Goal: Information Seeking & Learning: Learn about a topic

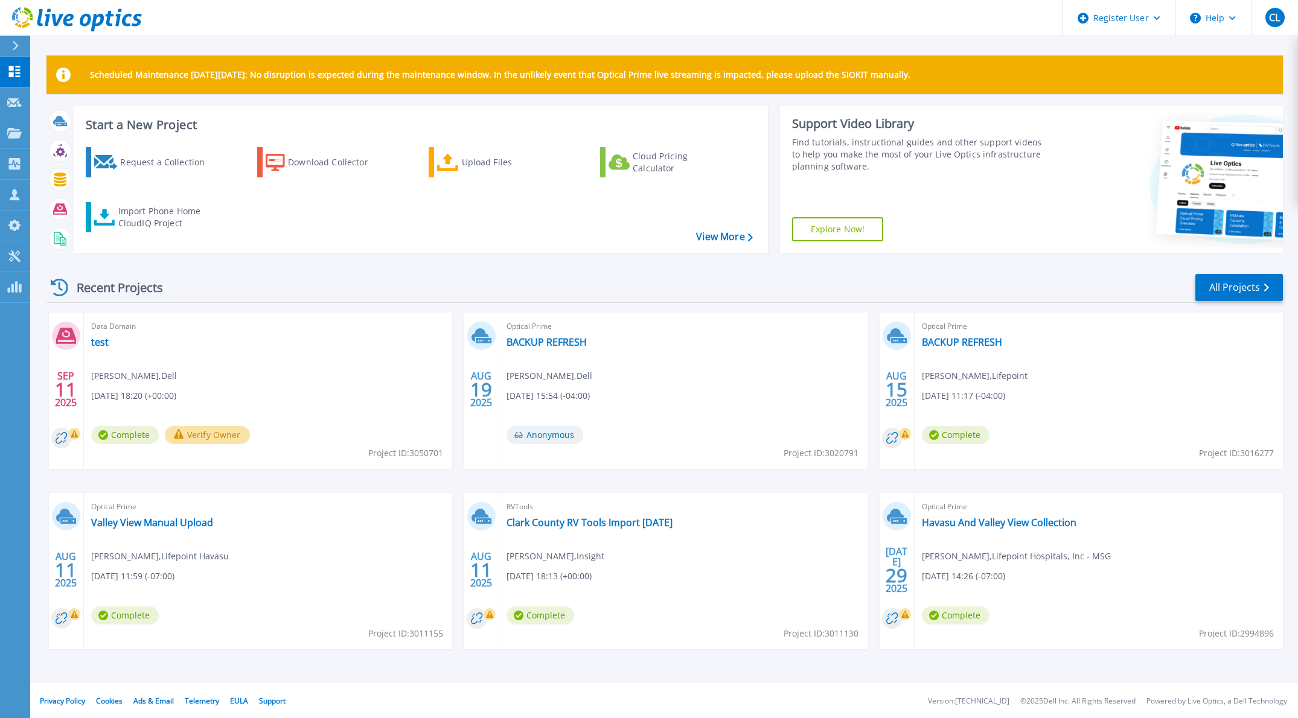
click at [311, 272] on div "Recent Projects All Projects SEP 11 2025 Data Domain test Chad Lowe , Dell 09/1…" at bounding box center [664, 473] width 1236 height 420
click at [1241, 283] on link "All Projects" at bounding box center [1239, 287] width 88 height 27
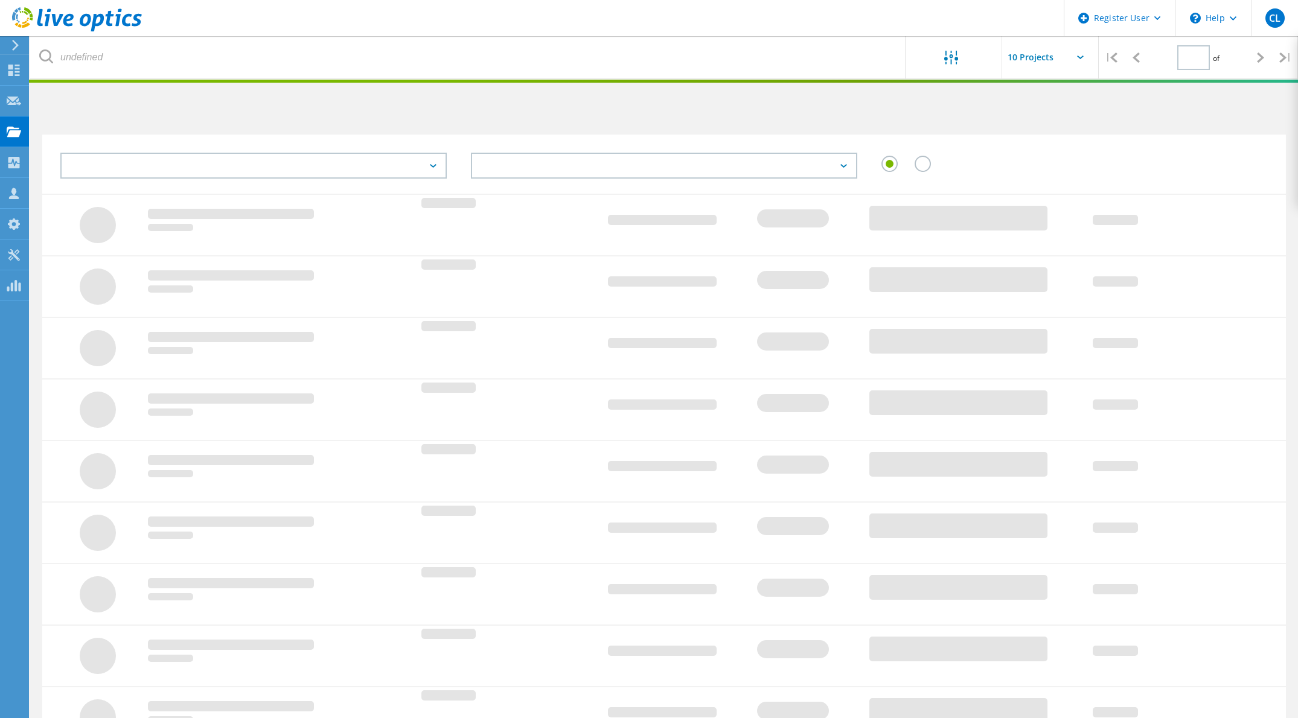
type input "2"
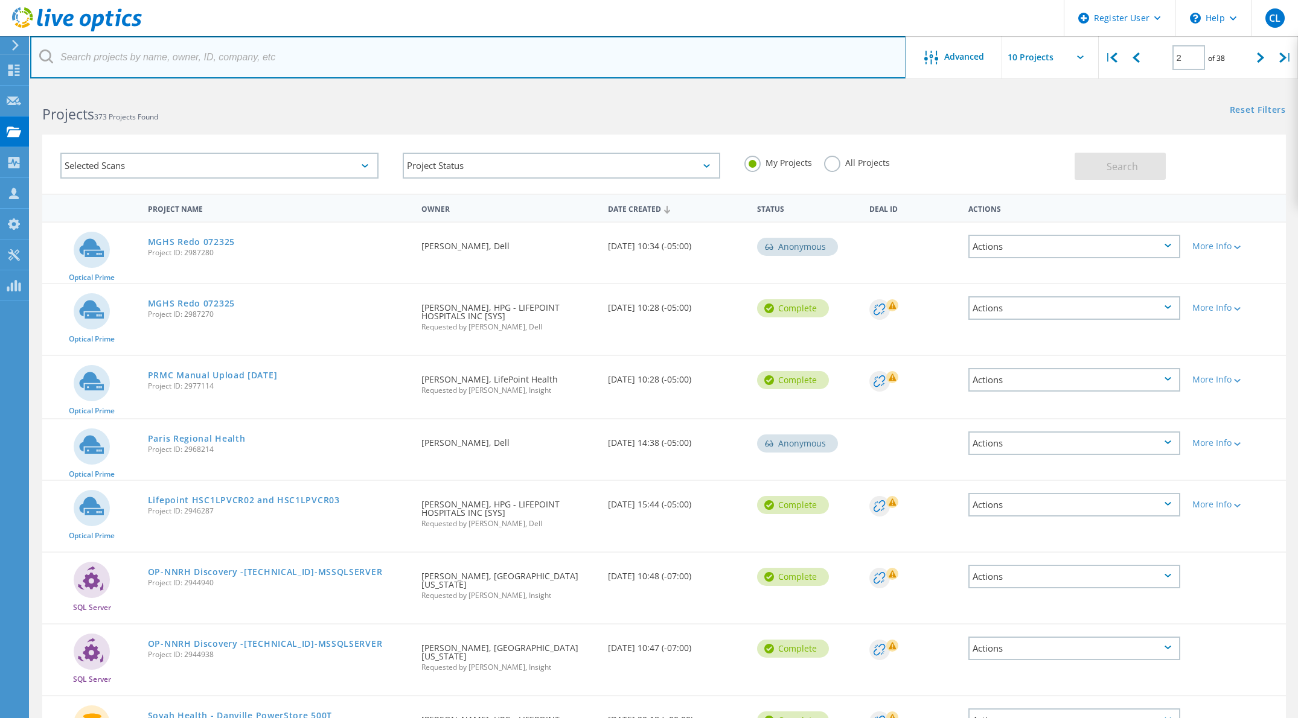
click at [113, 57] on input "text" at bounding box center [468, 57] width 876 height 42
type input "NPMC"
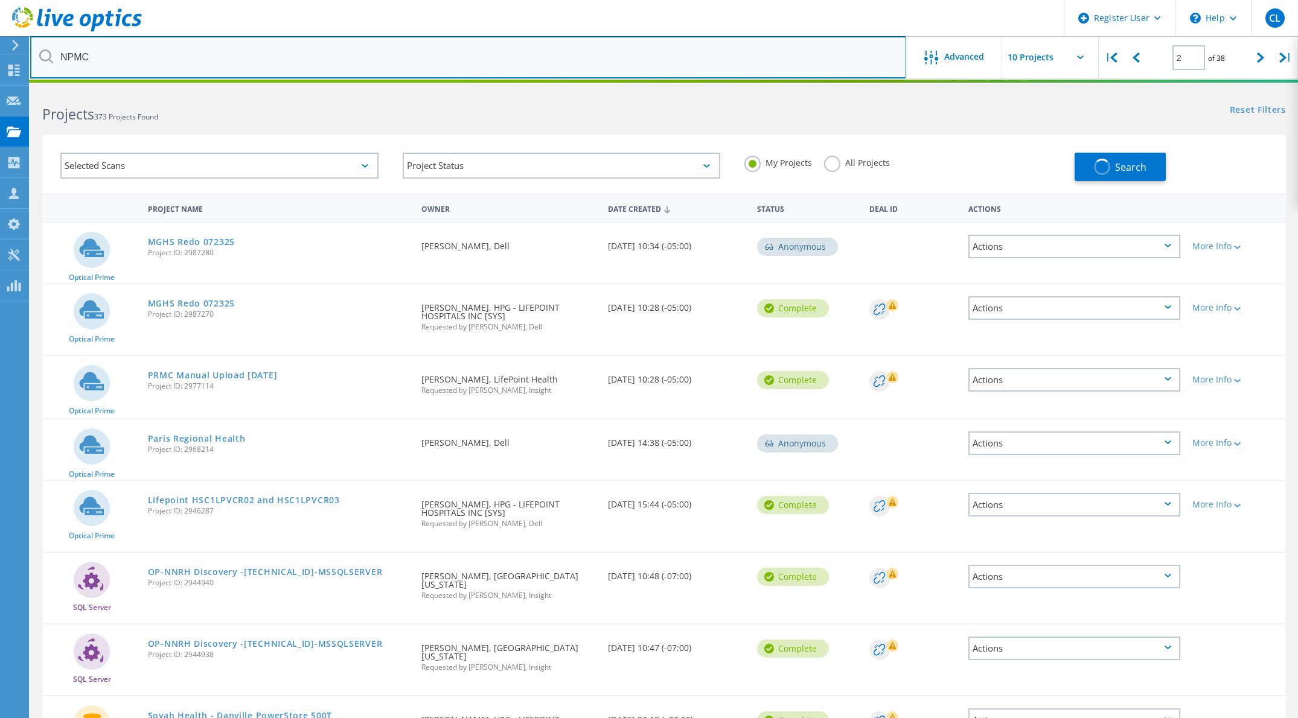
type input "1"
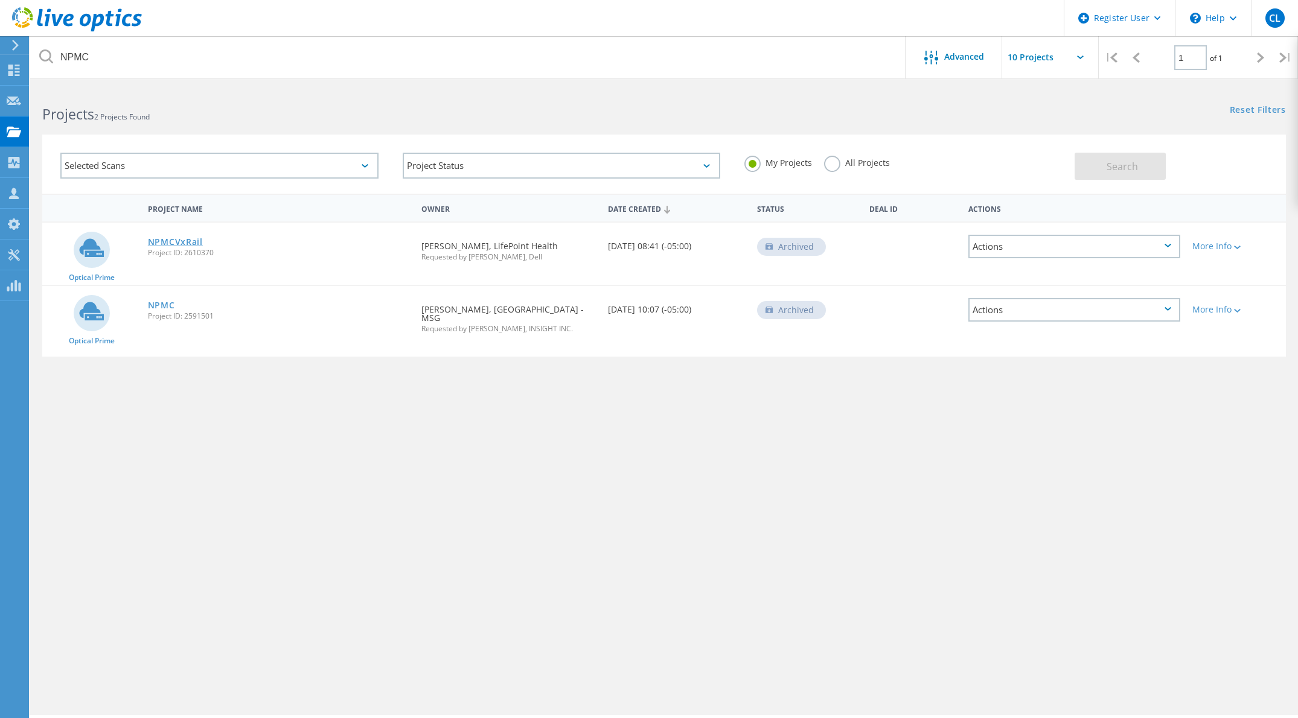
click at [175, 239] on link "NPMCVxRail" at bounding box center [175, 242] width 55 height 8
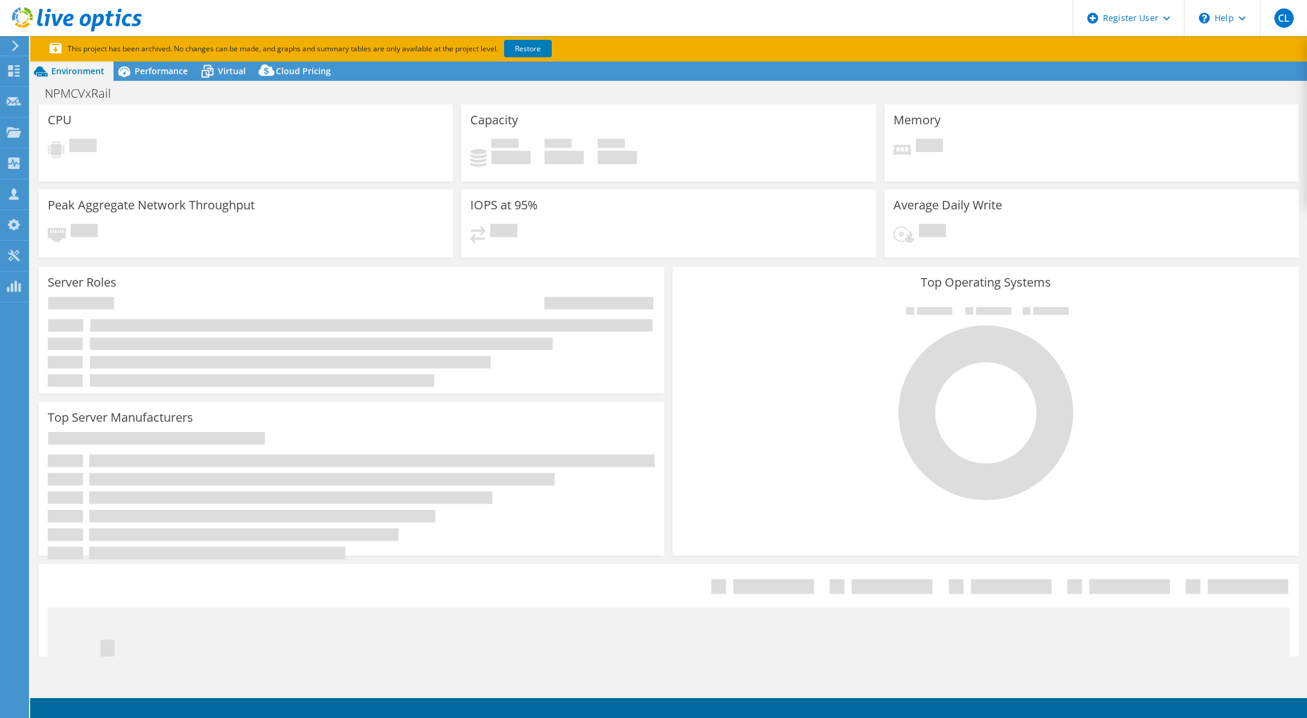
select select "USD"
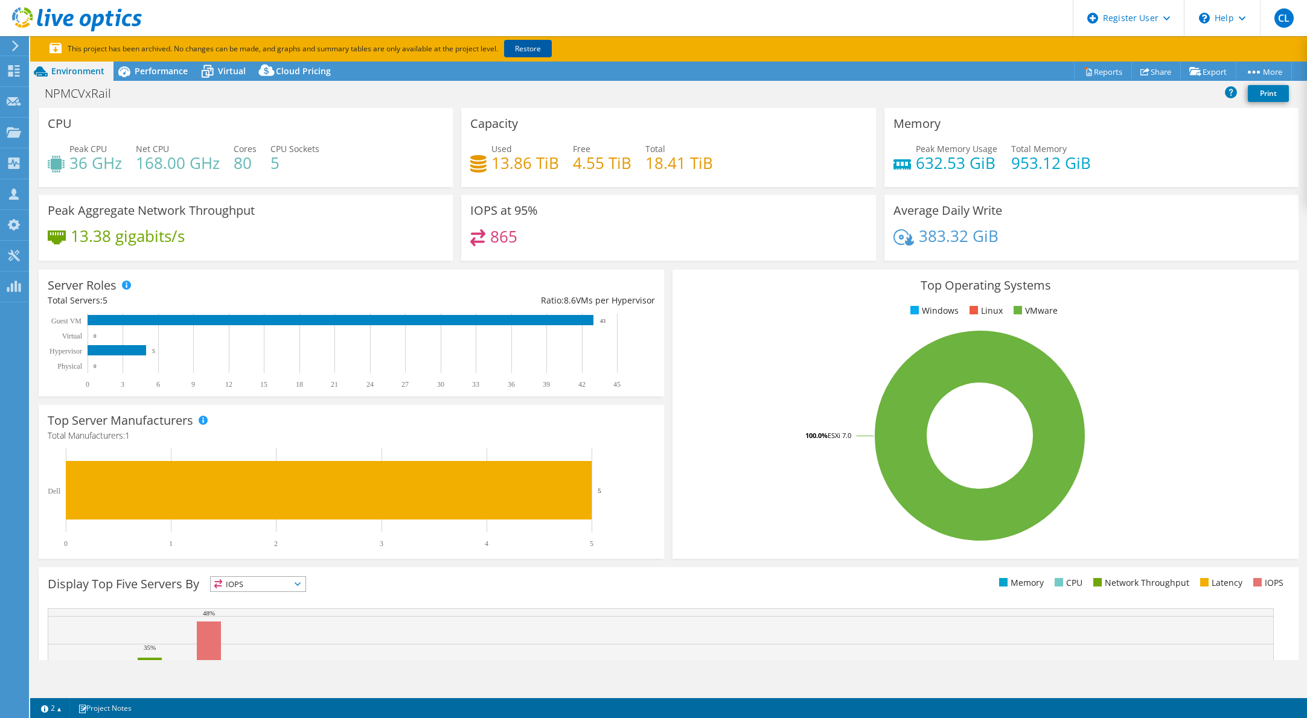
click at [532, 46] on link "Restore" at bounding box center [528, 49] width 48 height 18
click at [160, 68] on span "Performance" at bounding box center [161, 70] width 53 height 11
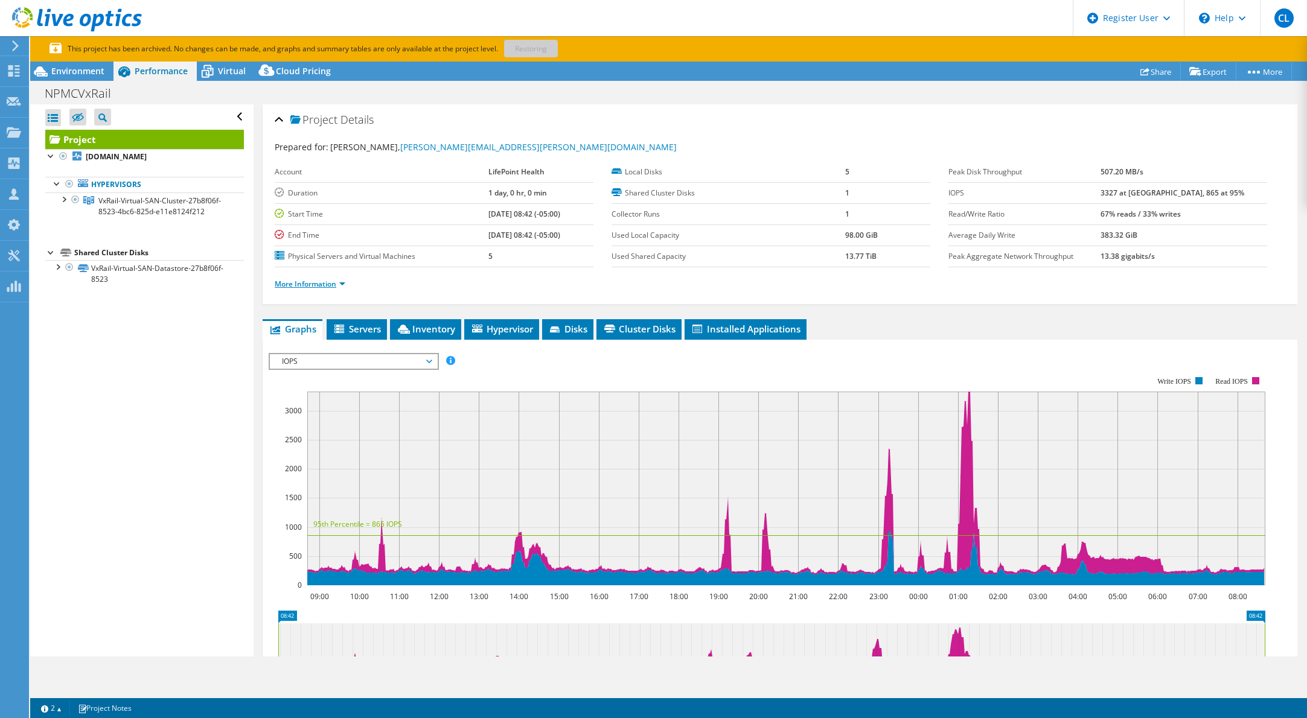
click at [333, 284] on link "More Information" at bounding box center [310, 284] width 71 height 10
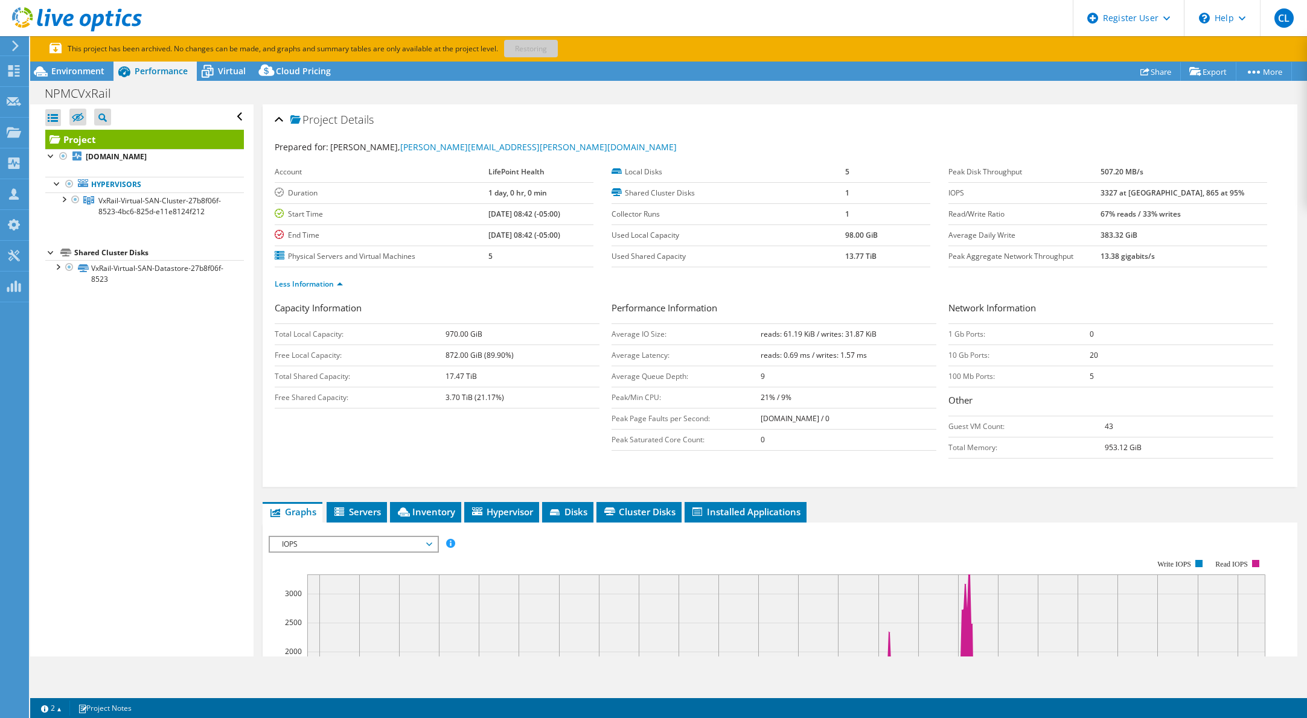
click at [569, 528] on div "IOPS Disk Throughput IO Size Latency Queue Depth CPU Percentage Memory Page Fau…" at bounding box center [780, 725] width 1022 height 404
click at [575, 514] on span "Disks" at bounding box center [567, 512] width 39 height 12
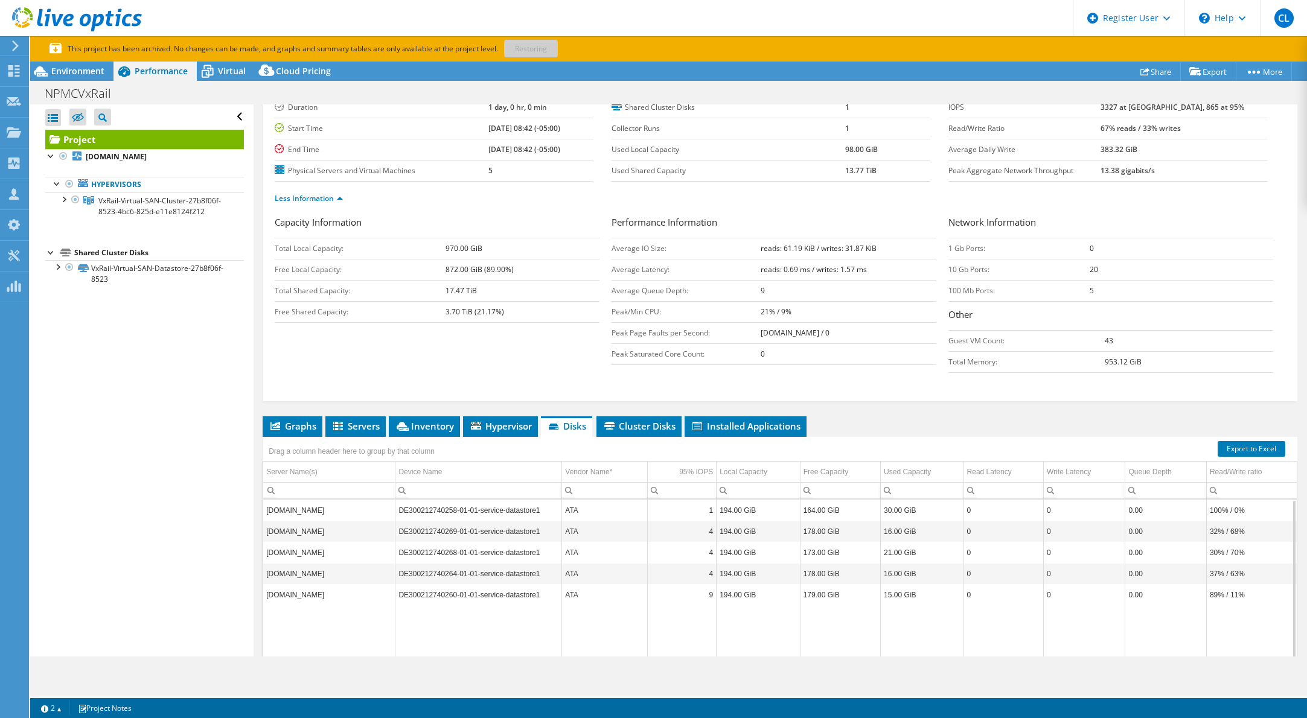
scroll to position [121, 0]
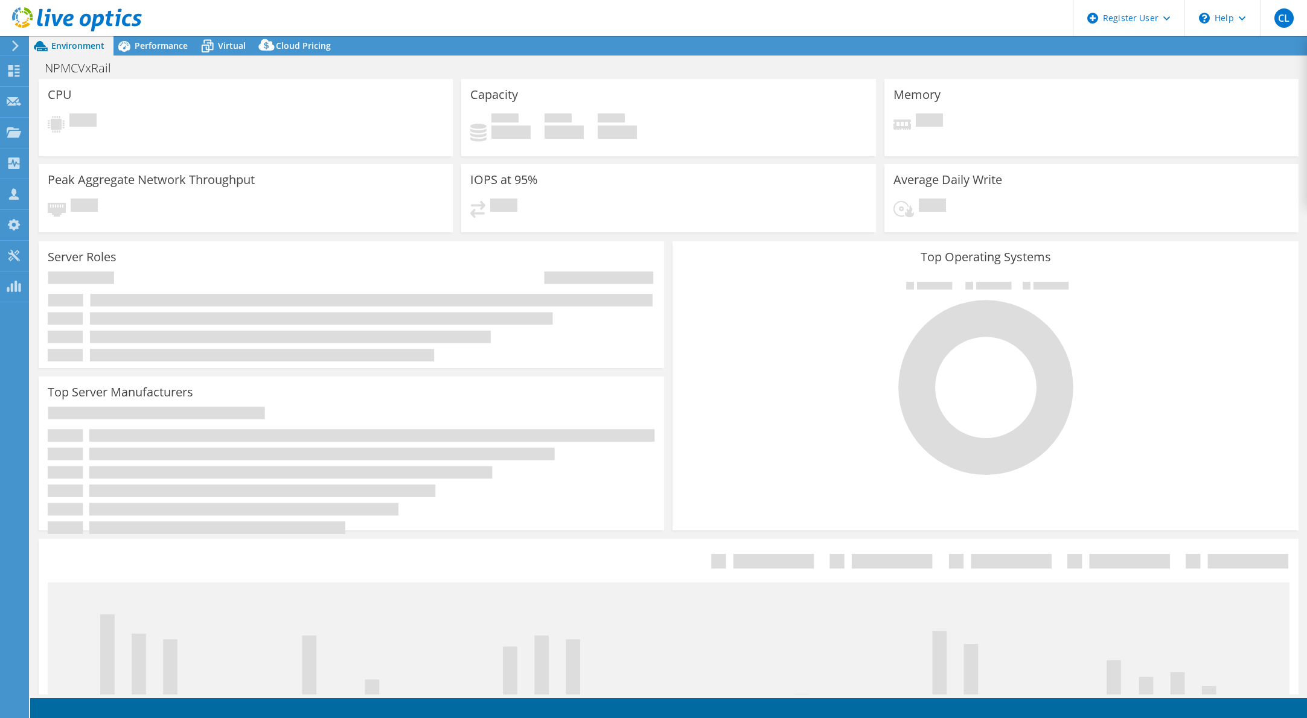
select select "USD"
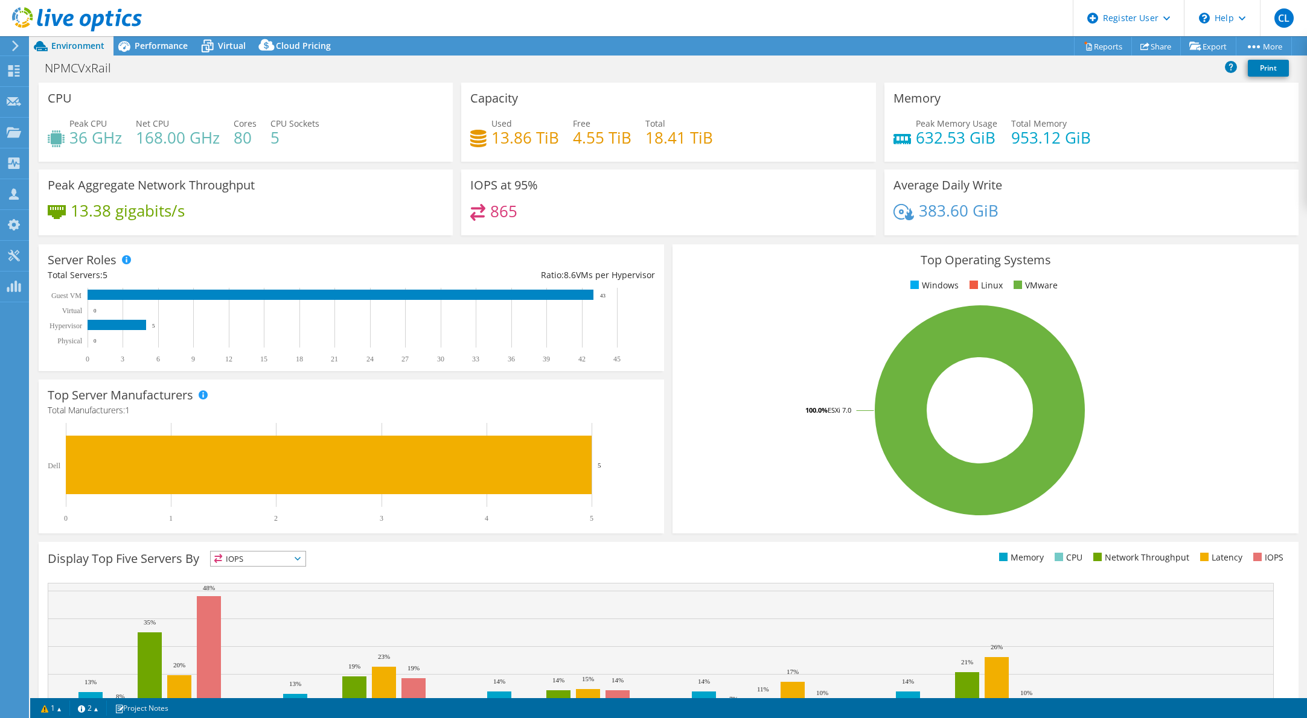
drag, startPoint x: 157, startPoint y: 43, endPoint x: 190, endPoint y: 60, distance: 36.7
click at [158, 43] on span "Performance" at bounding box center [161, 45] width 53 height 11
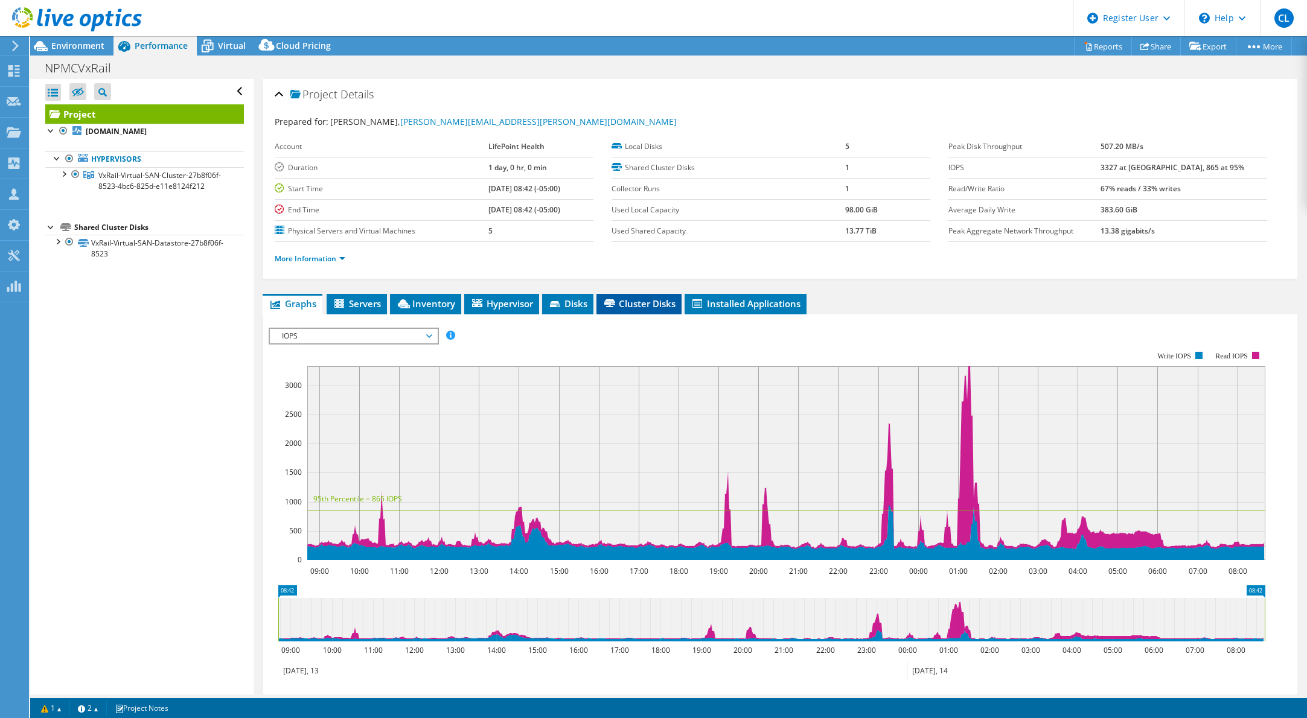
click at [640, 304] on span "Cluster Disks" at bounding box center [638, 304] width 73 height 12
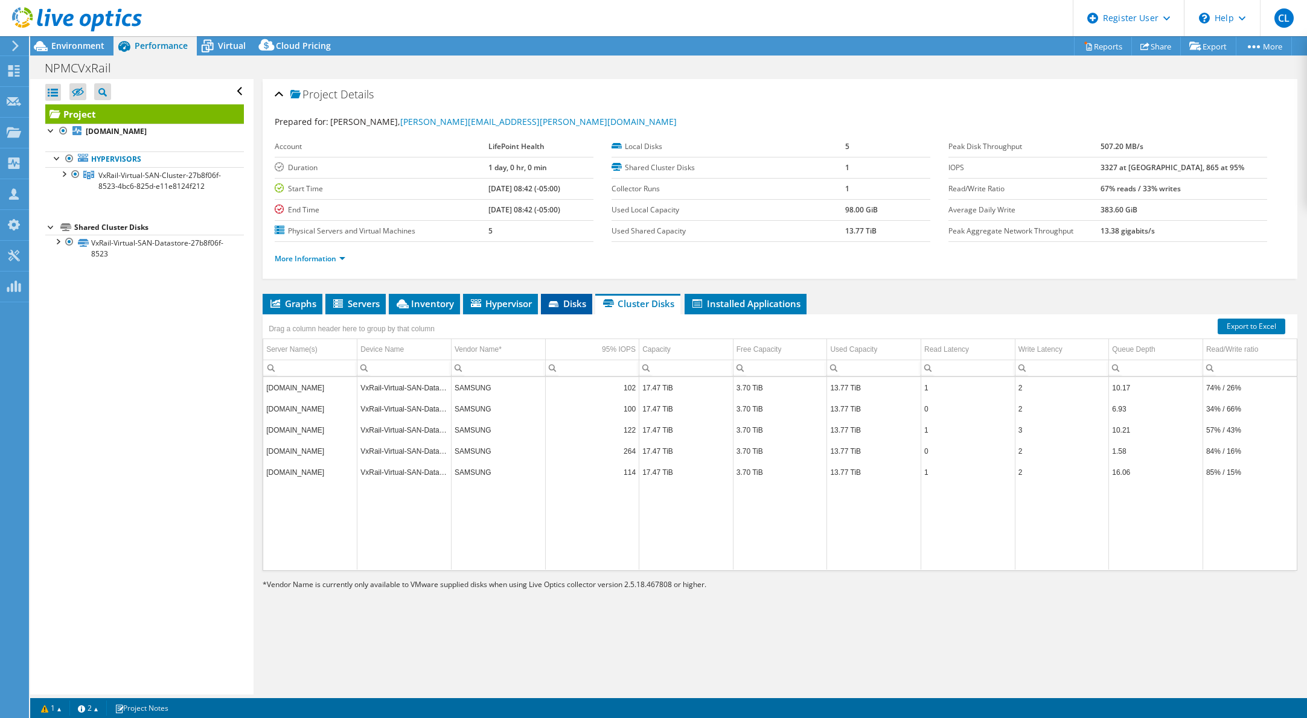
click at [571, 302] on span "Disks" at bounding box center [566, 304] width 39 height 12
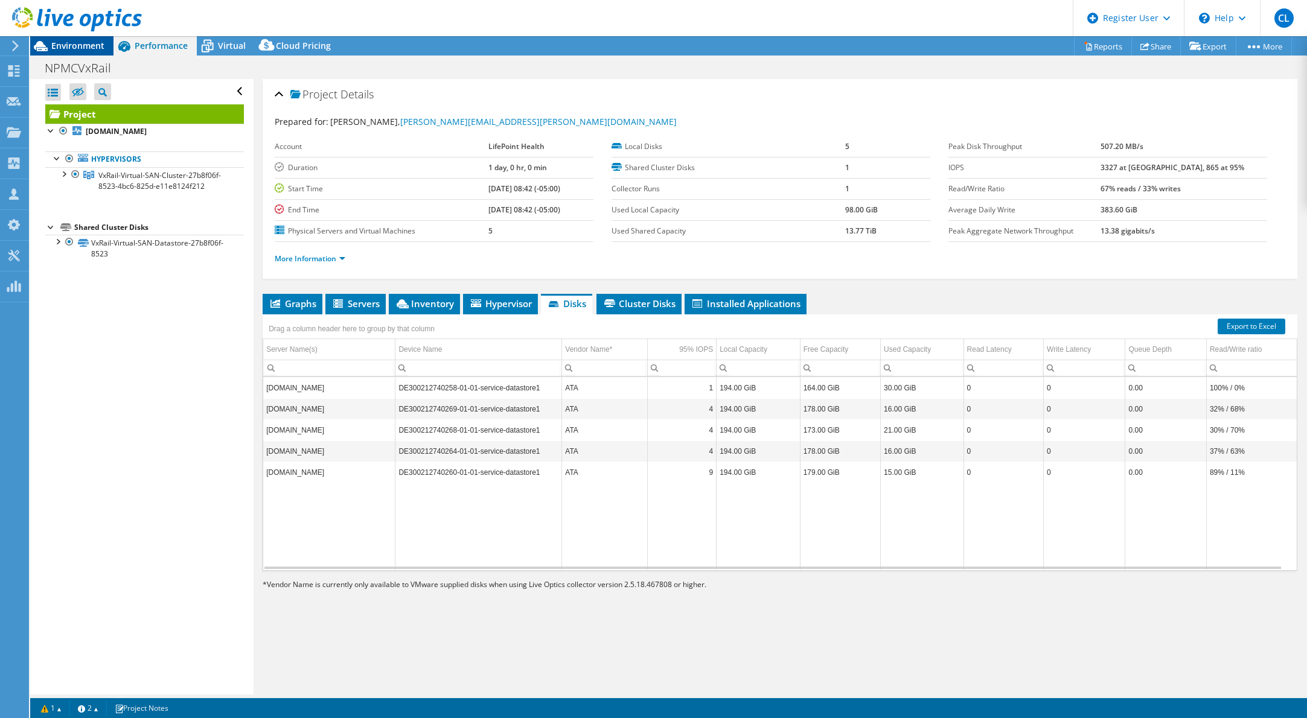
drag, startPoint x: 63, startPoint y: 43, endPoint x: 92, endPoint y: 49, distance: 29.7
click at [63, 43] on span "Environment" at bounding box center [77, 45] width 53 height 11
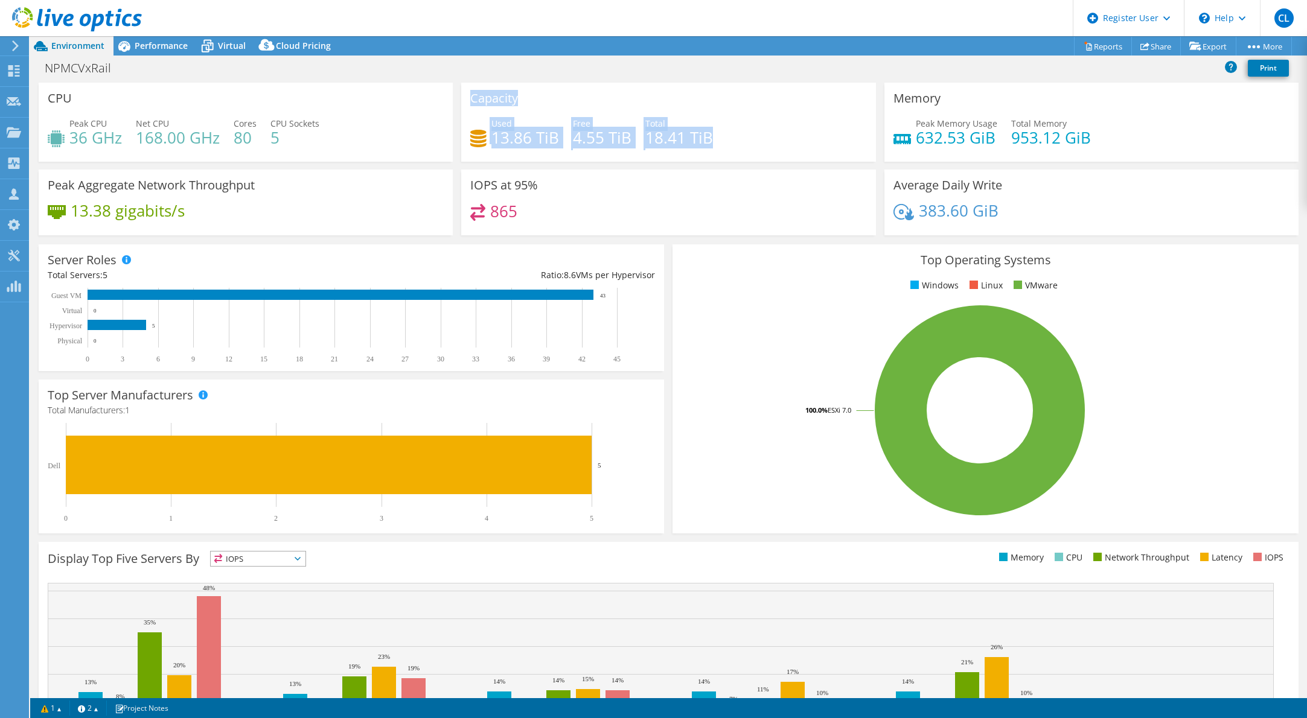
drag, startPoint x: 717, startPoint y: 138, endPoint x: 446, endPoint y: 149, distance: 271.2
click at [446, 149] on div "CPU Peak CPU 36 GHz Net CPU 168.00 GHz Cores 80 CPU Sockets 5 Capacity Used 13.…" at bounding box center [668, 163] width 1268 height 161
click at [348, 186] on div "Peak Aggregate Network Throughput 13.38 gigabits/s" at bounding box center [246, 203] width 414 height 66
drag, startPoint x: 714, startPoint y: 139, endPoint x: 642, endPoint y: 143, distance: 72.6
click at [642, 143] on div "Used 13.86 TiB Free 4.55 TiB Total 18.41 TiB" at bounding box center [668, 136] width 396 height 39
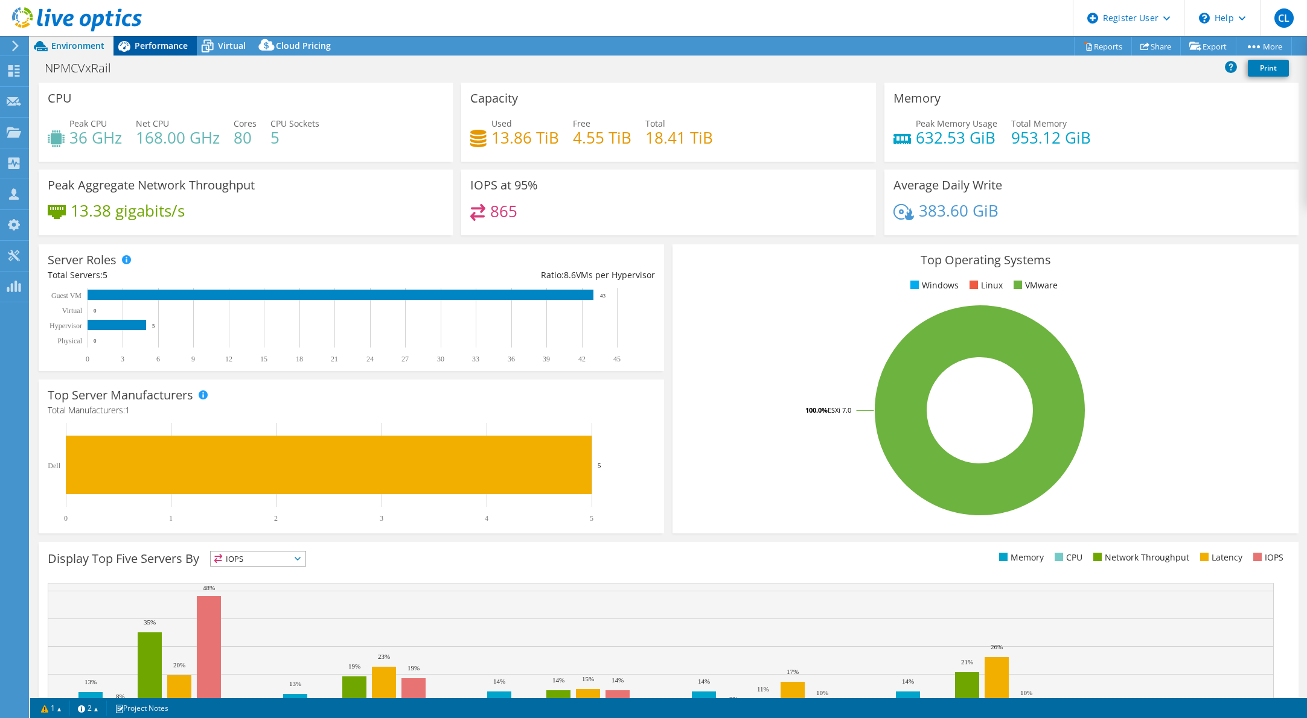
click at [168, 48] on span "Performance" at bounding box center [161, 45] width 53 height 11
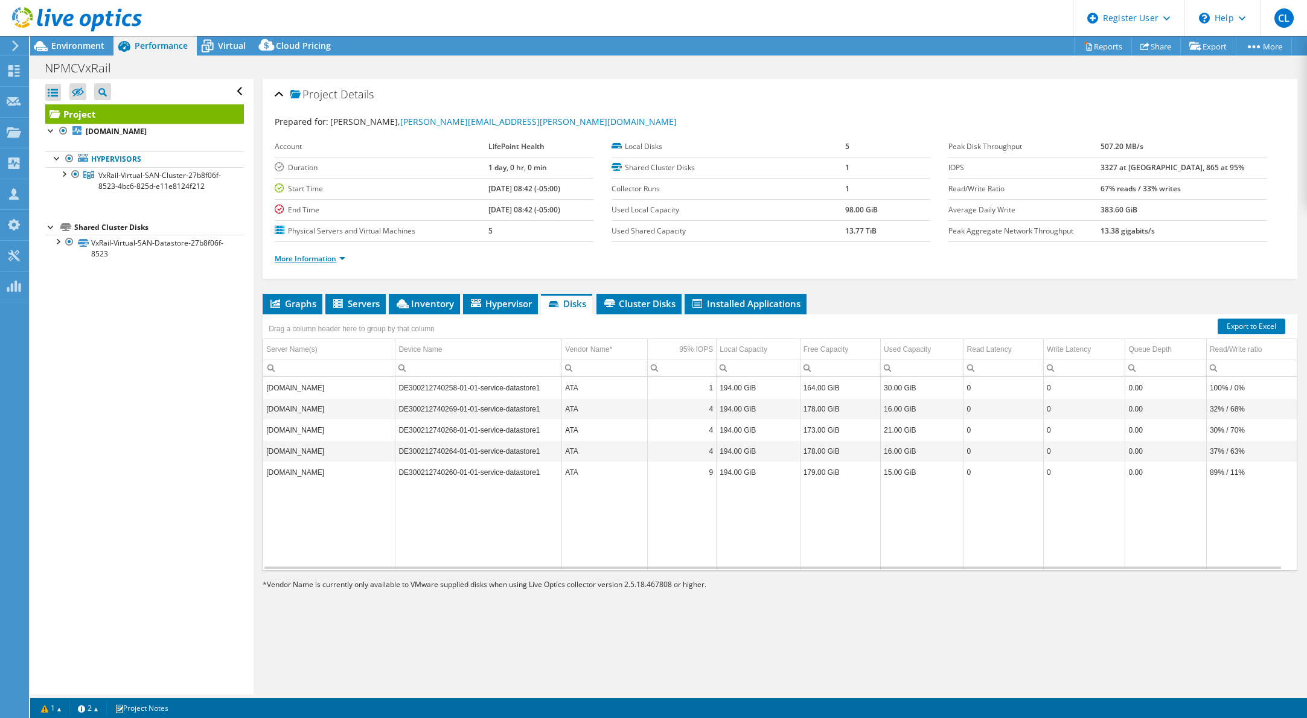
click at [321, 257] on link "More Information" at bounding box center [310, 259] width 71 height 10
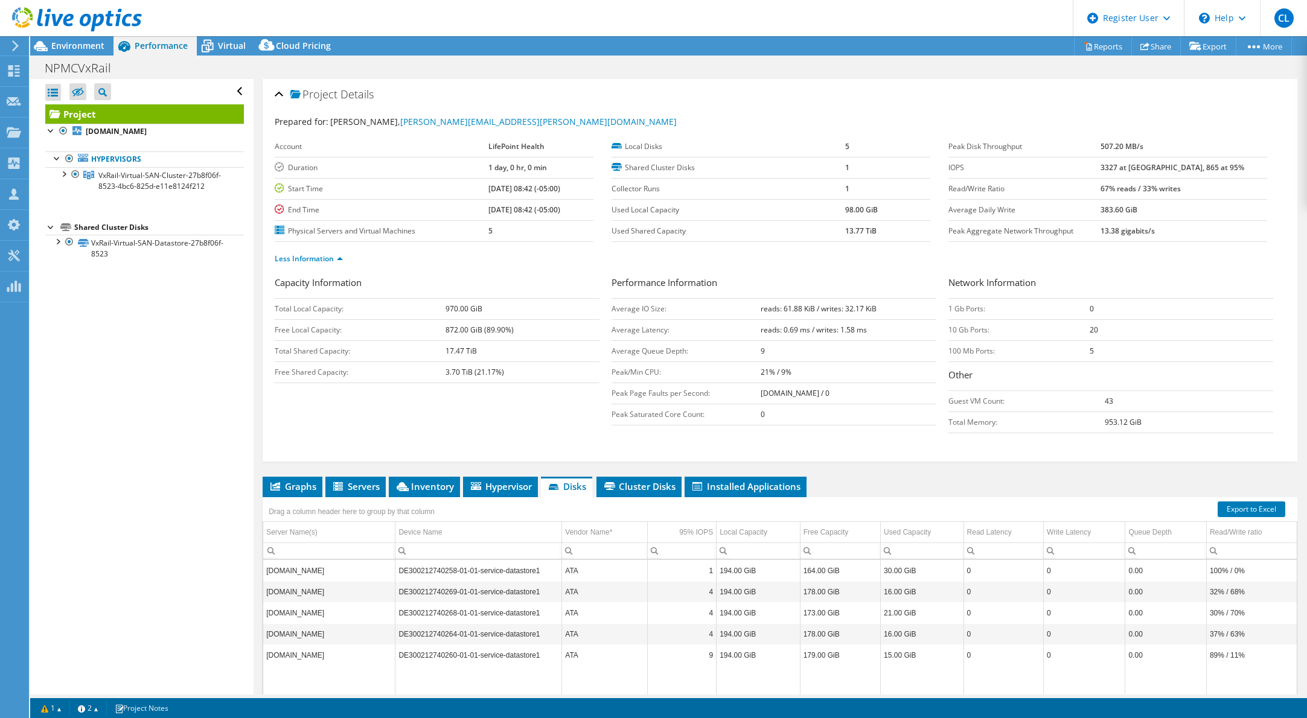
drag, startPoint x: 442, startPoint y: 353, endPoint x: 483, endPoint y: 354, distance: 40.5
click at [483, 354] on tr "Total Shared Capacity: 17.47 TiB" at bounding box center [437, 350] width 325 height 21
click at [228, 44] on span "Virtual" at bounding box center [232, 45] width 28 height 11
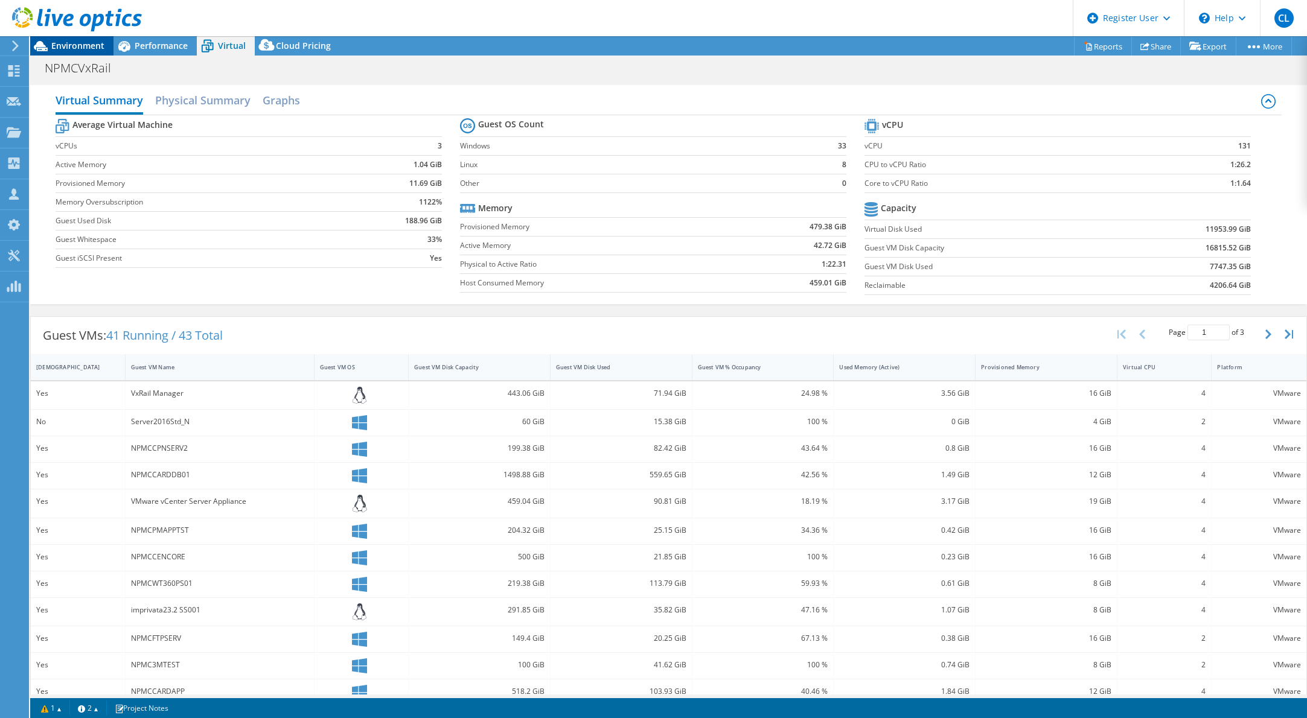
drag, startPoint x: 94, startPoint y: 45, endPoint x: 106, endPoint y: 48, distance: 13.0
click at [94, 45] on span "Environment" at bounding box center [77, 45] width 53 height 11
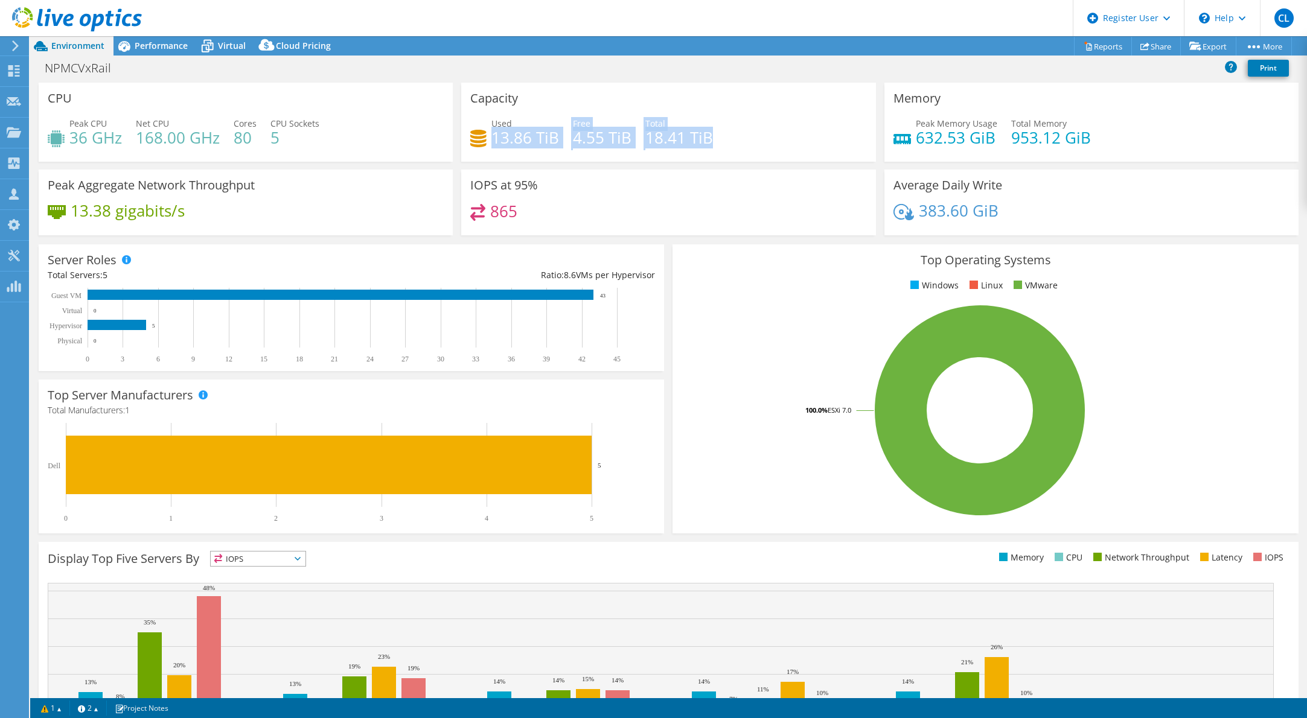
drag, startPoint x: 541, startPoint y: 139, endPoint x: 717, endPoint y: 138, distance: 175.6
click at [717, 138] on div "Used 13.86 TiB Free 4.55 TiB Total 18.41 TiB" at bounding box center [668, 136] width 396 height 39
click at [726, 138] on div "Used 13.86 TiB Free 4.55 TiB Total 18.41 TiB" at bounding box center [668, 136] width 396 height 39
drag, startPoint x: 717, startPoint y: 136, endPoint x: 479, endPoint y: 146, distance: 238.6
click at [479, 146] on div "Used 13.86 TiB Free 4.55 TiB Total 18.41 TiB" at bounding box center [668, 136] width 396 height 39
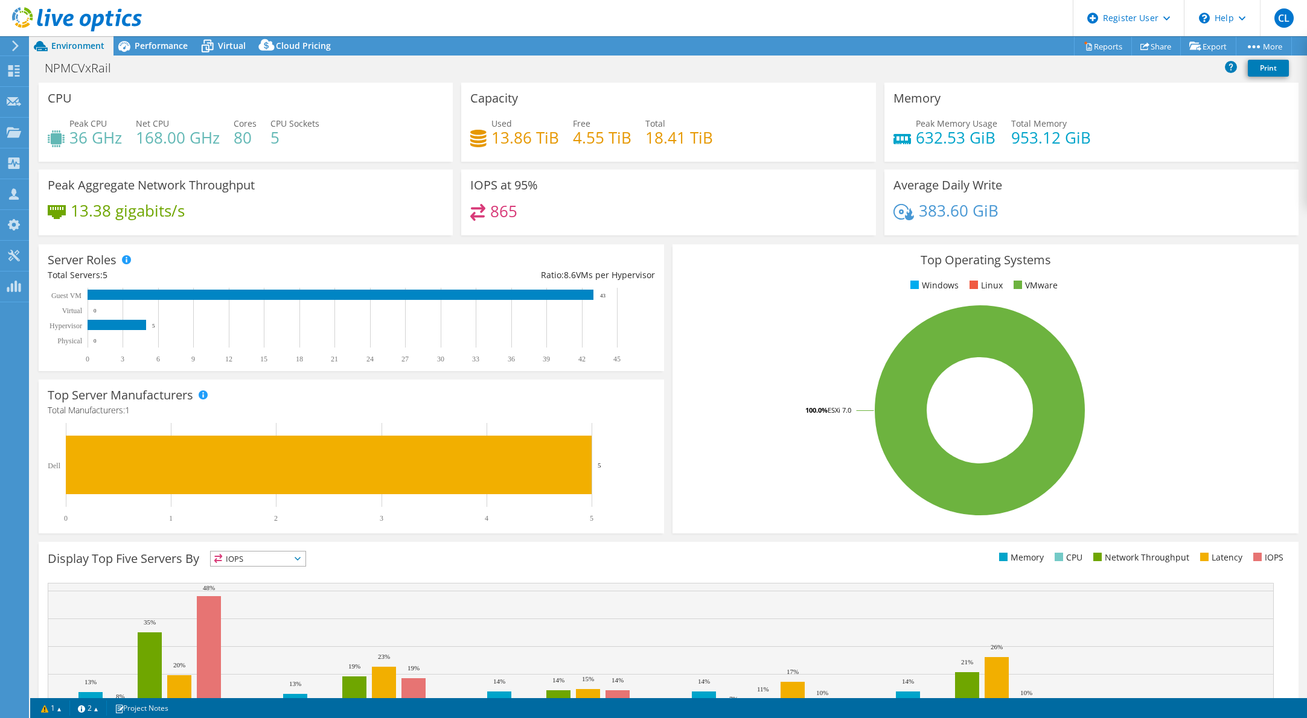
click at [737, 134] on div "Used 13.86 TiB Free 4.55 TiB Total 18.41 TiB" at bounding box center [668, 136] width 396 height 39
click at [165, 42] on span "Performance" at bounding box center [161, 45] width 53 height 11
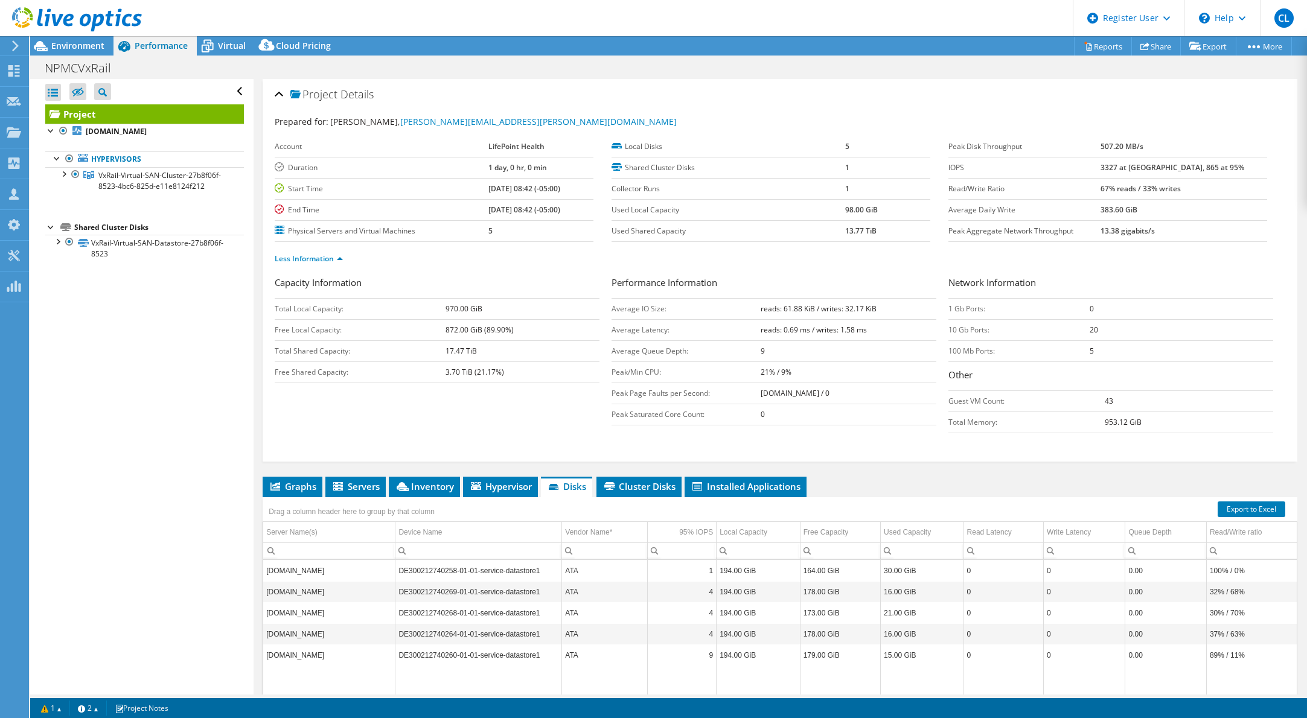
drag, startPoint x: 473, startPoint y: 351, endPoint x: 503, endPoint y: 352, distance: 30.2
click at [503, 352] on tr "Total Shared Capacity: 17.47 TiB" at bounding box center [437, 350] width 325 height 21
click at [518, 358] on td "17.47 TiB" at bounding box center [522, 350] width 154 height 21
drag, startPoint x: 444, startPoint y: 346, endPoint x: 501, endPoint y: 357, distance: 58.3
click at [501, 357] on tr "Total Shared Capacity: 17.47 TiB" at bounding box center [437, 350] width 325 height 21
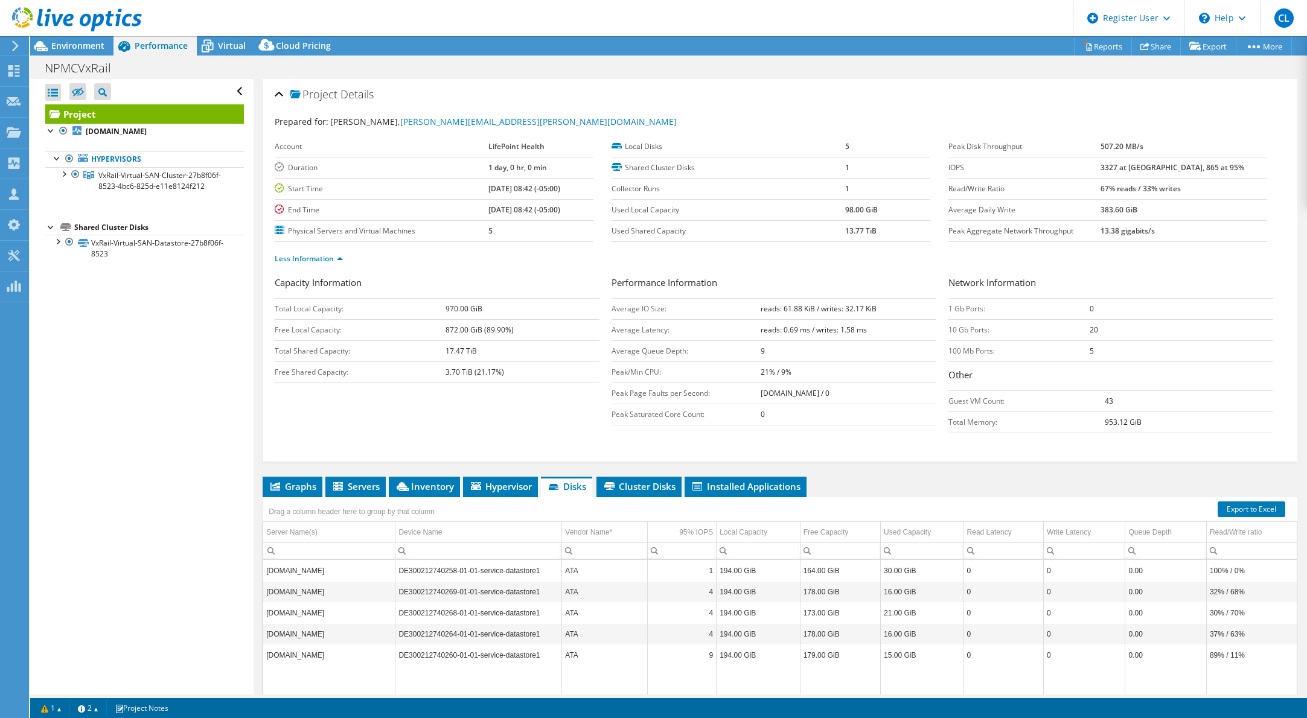
drag, startPoint x: 77, startPoint y: 45, endPoint x: 147, endPoint y: 48, distance: 69.5
click at [77, 45] on span "Environment" at bounding box center [77, 45] width 53 height 11
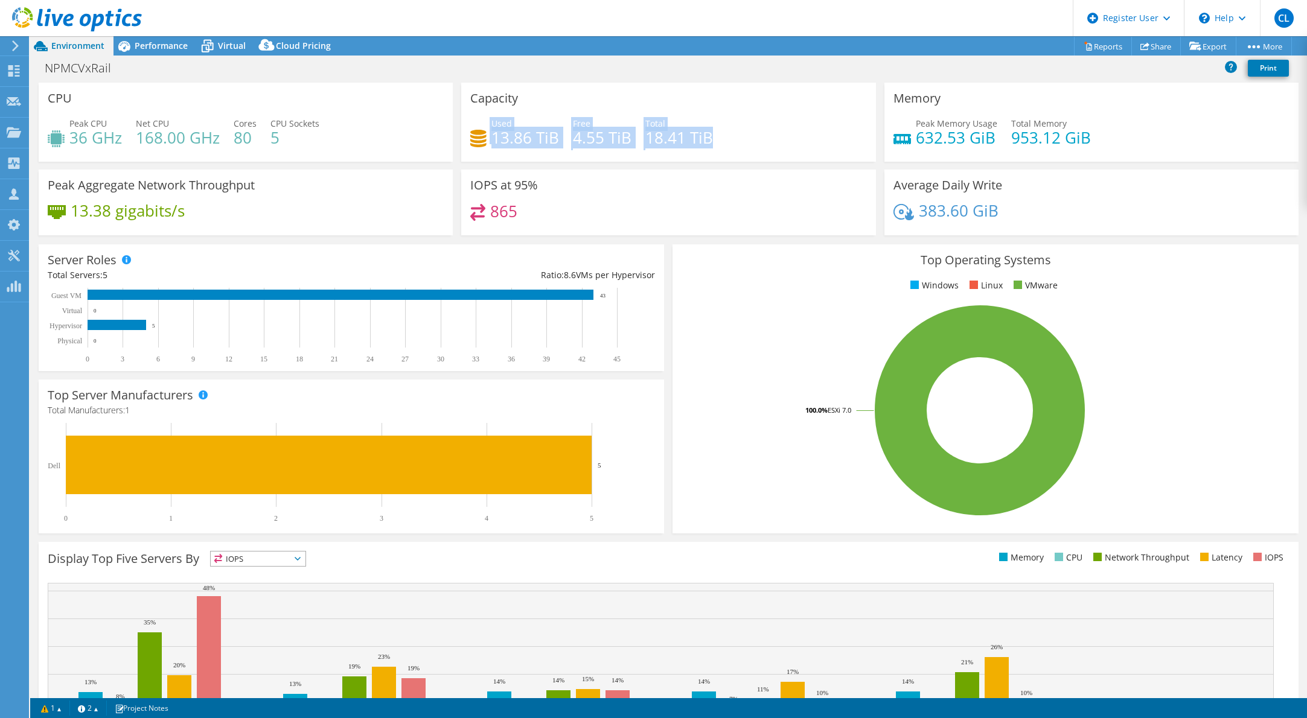
drag, startPoint x: 662, startPoint y: 144, endPoint x: 486, endPoint y: 142, distance: 176.3
click at [486, 142] on div "Used 13.86 TiB Free 4.55 TiB Total 18.41 TiB" at bounding box center [668, 136] width 396 height 39
click at [733, 132] on div "Used 13.86 TiB Free 4.55 TiB Total 18.41 TiB" at bounding box center [668, 136] width 396 height 39
click at [183, 37] on div "Performance" at bounding box center [154, 45] width 83 height 19
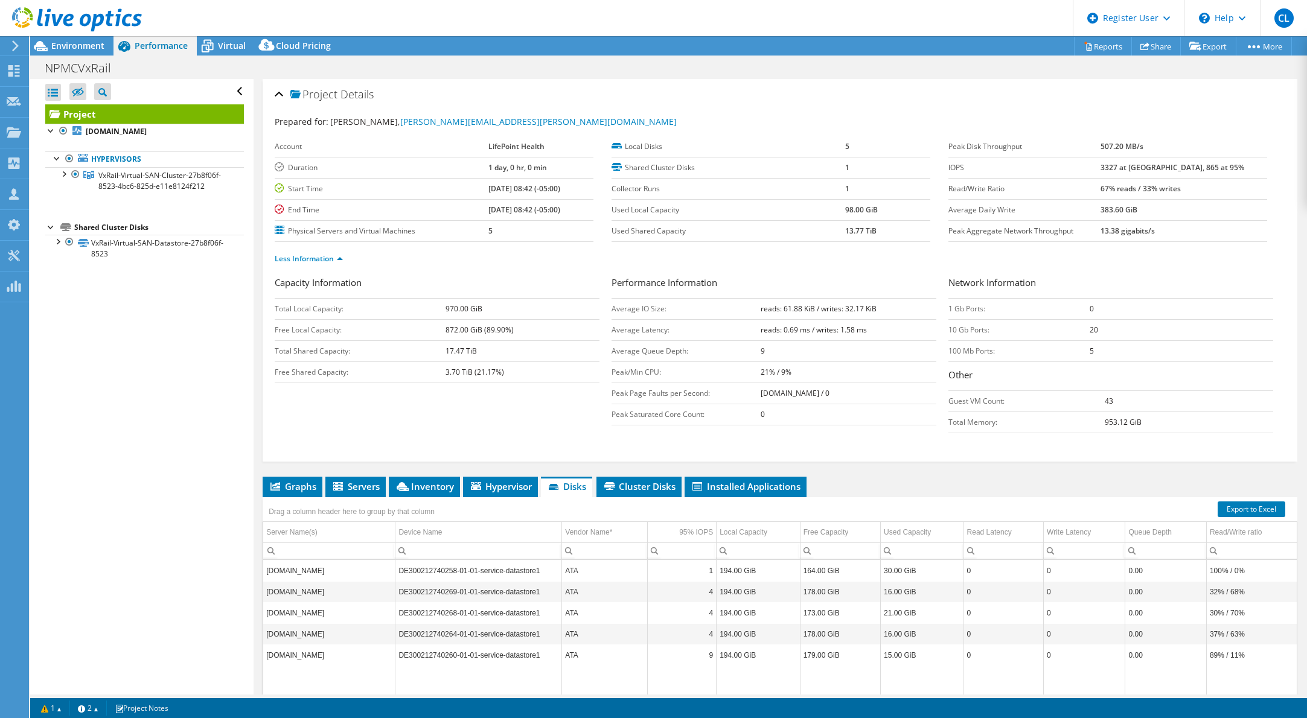
drag, startPoint x: 443, startPoint y: 308, endPoint x: 493, endPoint y: 316, distance: 50.7
click at [493, 316] on tr "Total Local Capacity: 970.00 GiB" at bounding box center [437, 308] width 325 height 21
drag, startPoint x: 477, startPoint y: 335, endPoint x: 530, endPoint y: 333, distance: 52.5
click at [530, 333] on tr "Free Local Capacity: 872.00 GiB (89.90%)" at bounding box center [437, 329] width 325 height 21
drag, startPoint x: 891, startPoint y: 228, endPoint x: 835, endPoint y: 237, distance: 56.9
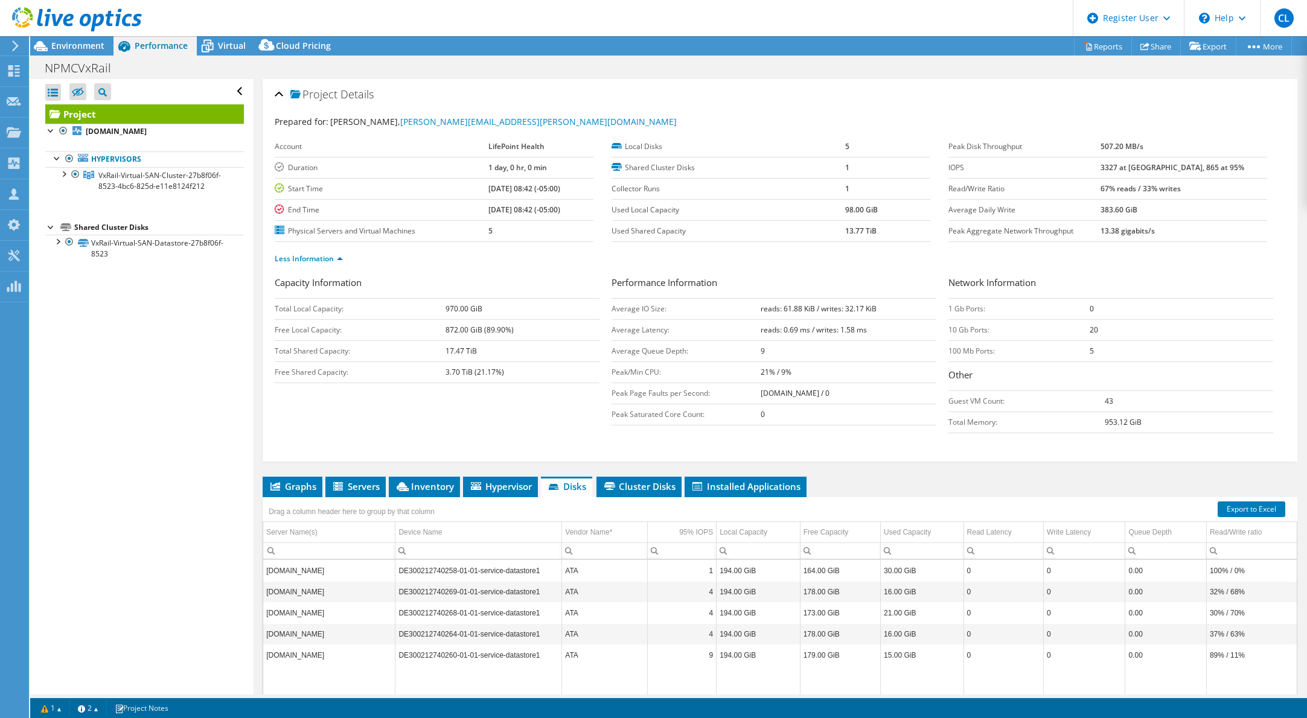
click at [835, 237] on tr "Used Shared Capacity 13.77 TiB" at bounding box center [770, 230] width 319 height 21
click at [228, 37] on div "Virtual" at bounding box center [226, 45] width 58 height 19
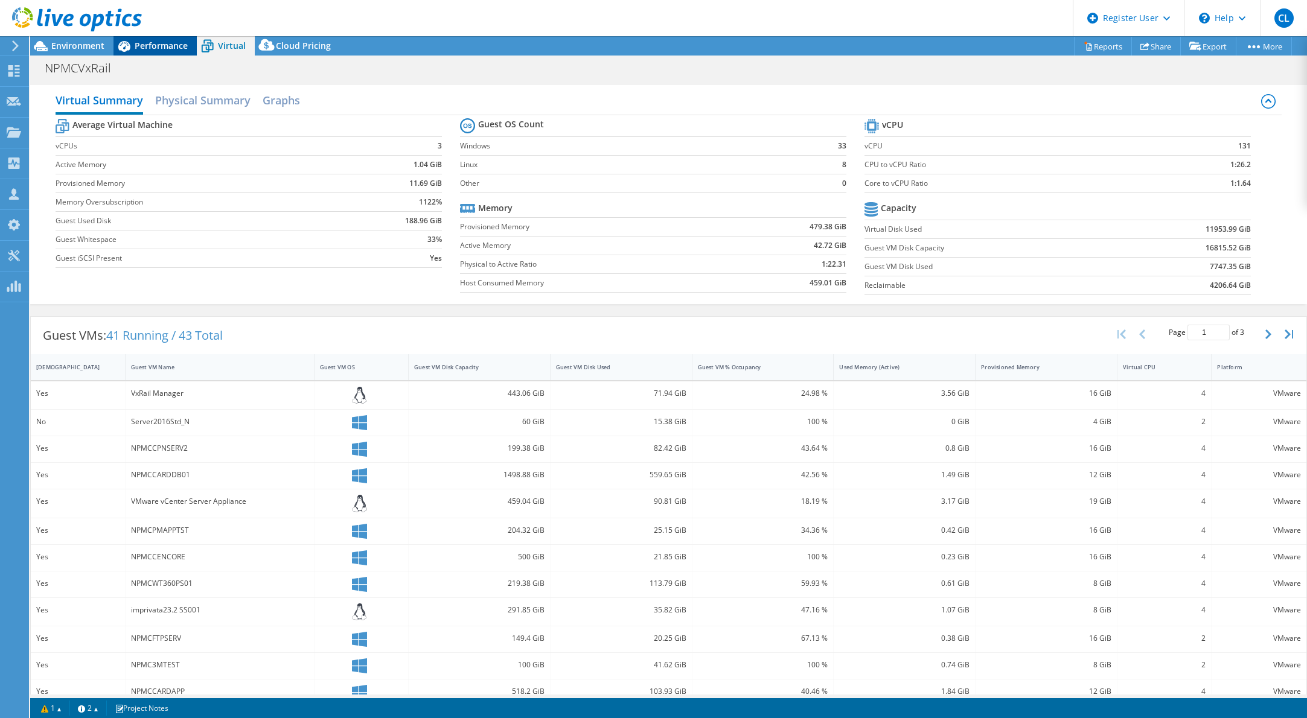
click at [160, 41] on span "Performance" at bounding box center [161, 45] width 53 height 11
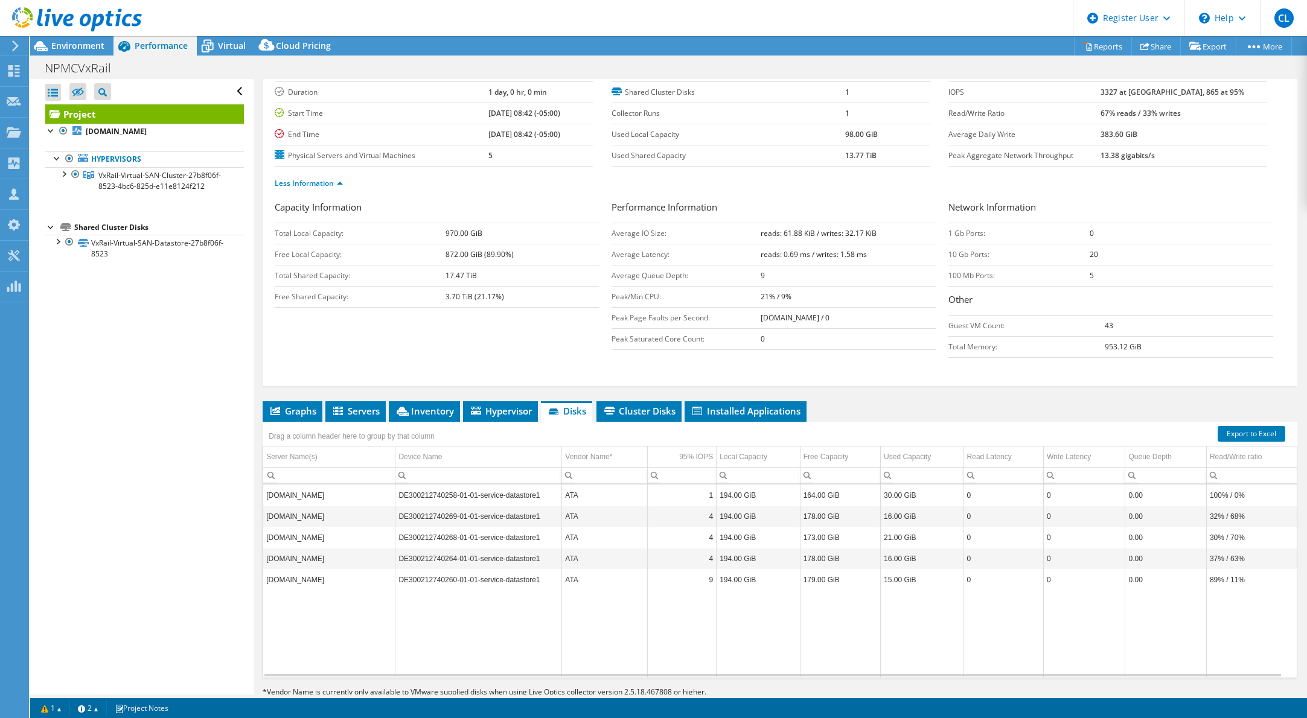
scroll to position [105, 0]
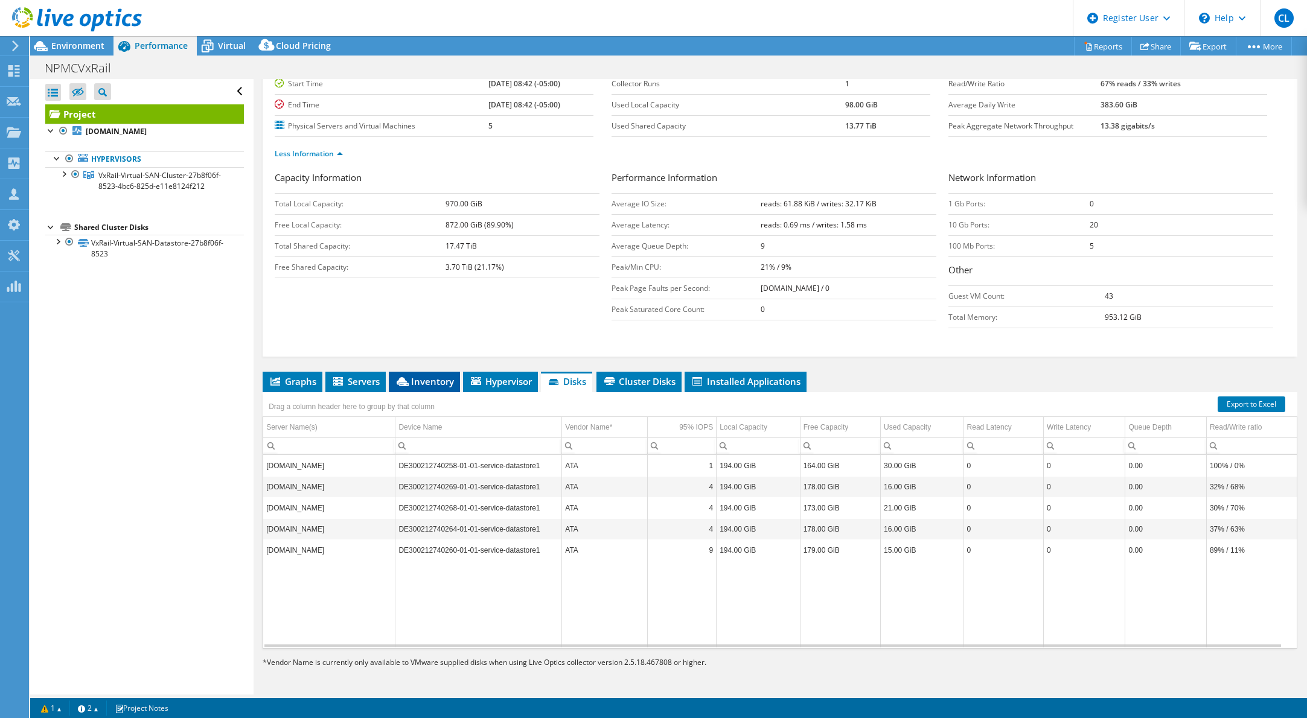
click at [415, 375] on li "Inventory" at bounding box center [424, 382] width 71 height 21
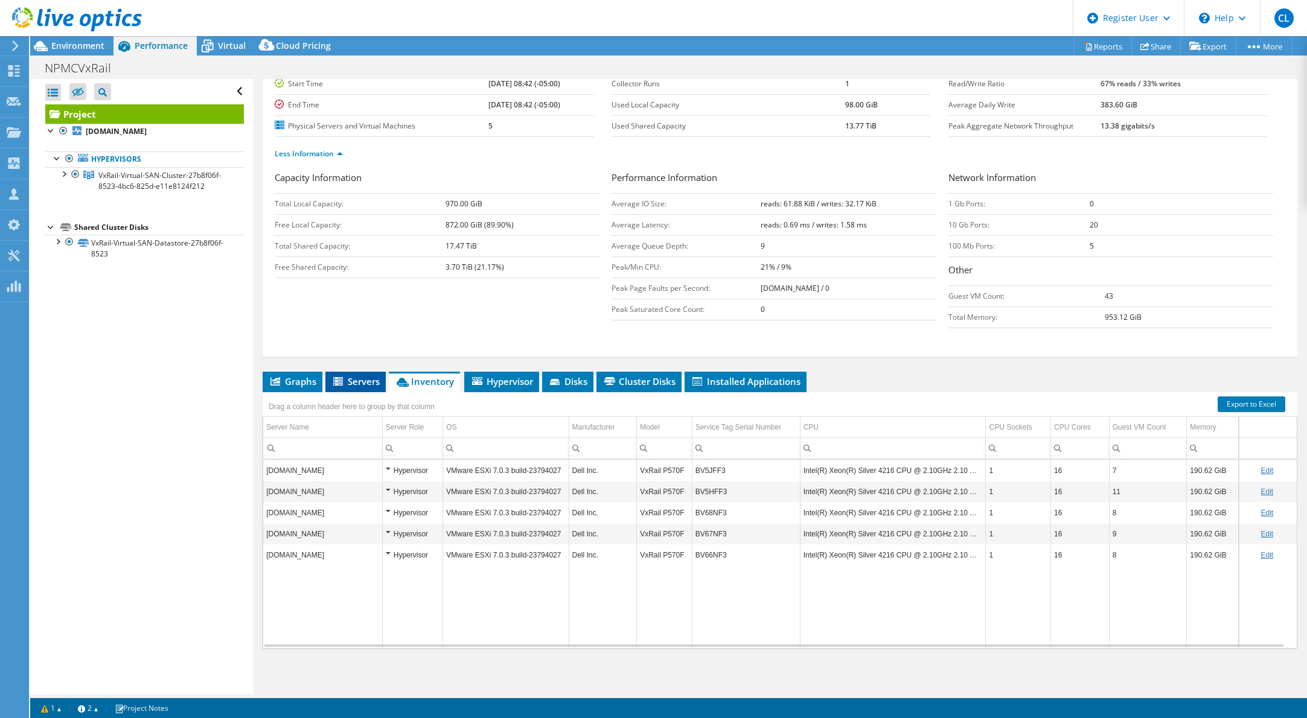
drag, startPoint x: 354, startPoint y: 381, endPoint x: 360, endPoint y: 386, distance: 6.9
click at [354, 381] on span "Servers" at bounding box center [355, 381] width 48 height 12
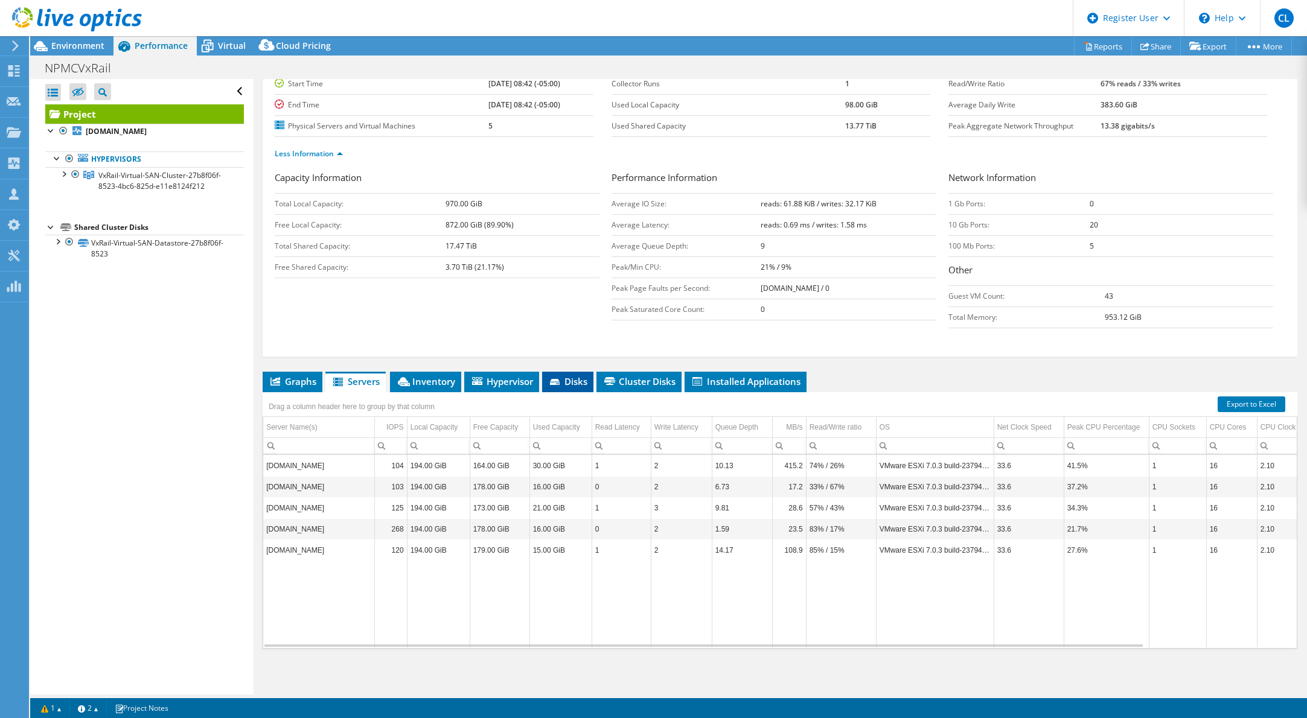
click at [585, 372] on li "Disks" at bounding box center [567, 382] width 51 height 21
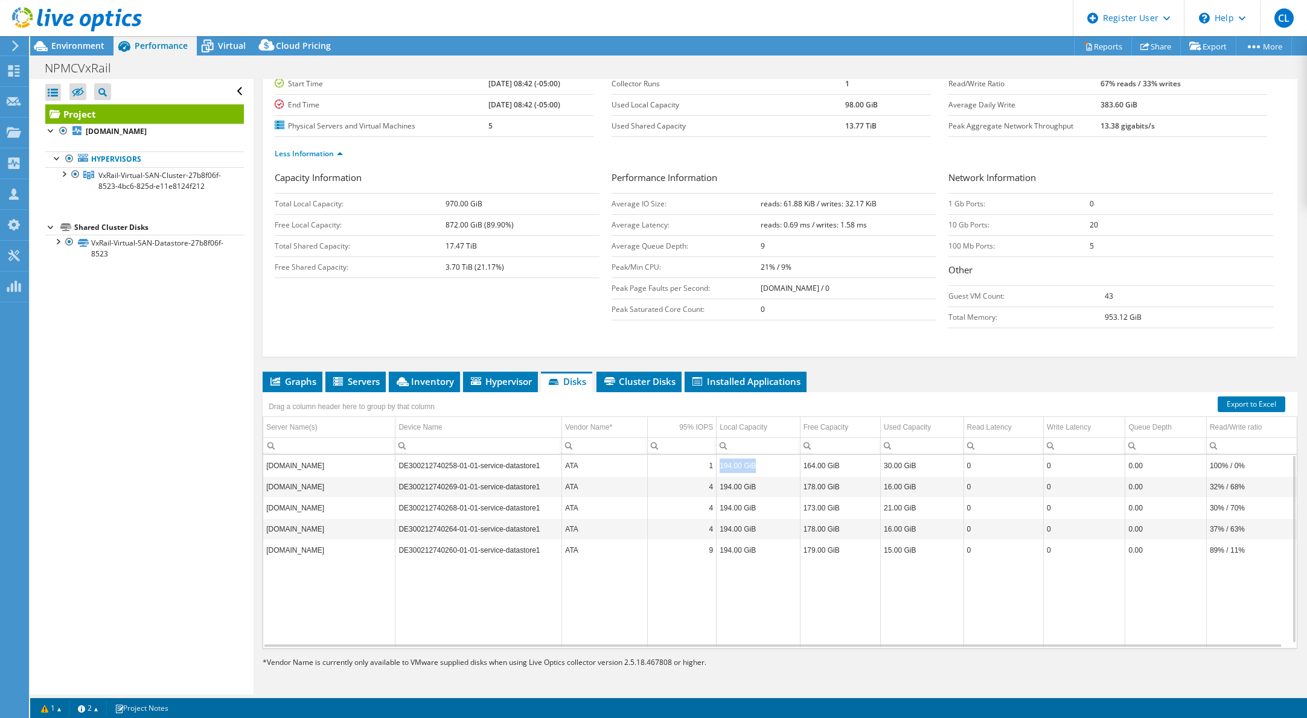
drag, startPoint x: 759, startPoint y: 467, endPoint x: 710, endPoint y: 476, distance: 50.3
click at [710, 476] on tbody "npmcesxi-001.capella.corpad.net DE300212740258-01-01-service-datastore1 ATA 1 1…" at bounding box center [779, 551] width 1033 height 193
click at [772, 538] on td "194.00 GiB" at bounding box center [757, 528] width 83 height 21
click at [636, 378] on span "Cluster Disks" at bounding box center [638, 381] width 73 height 12
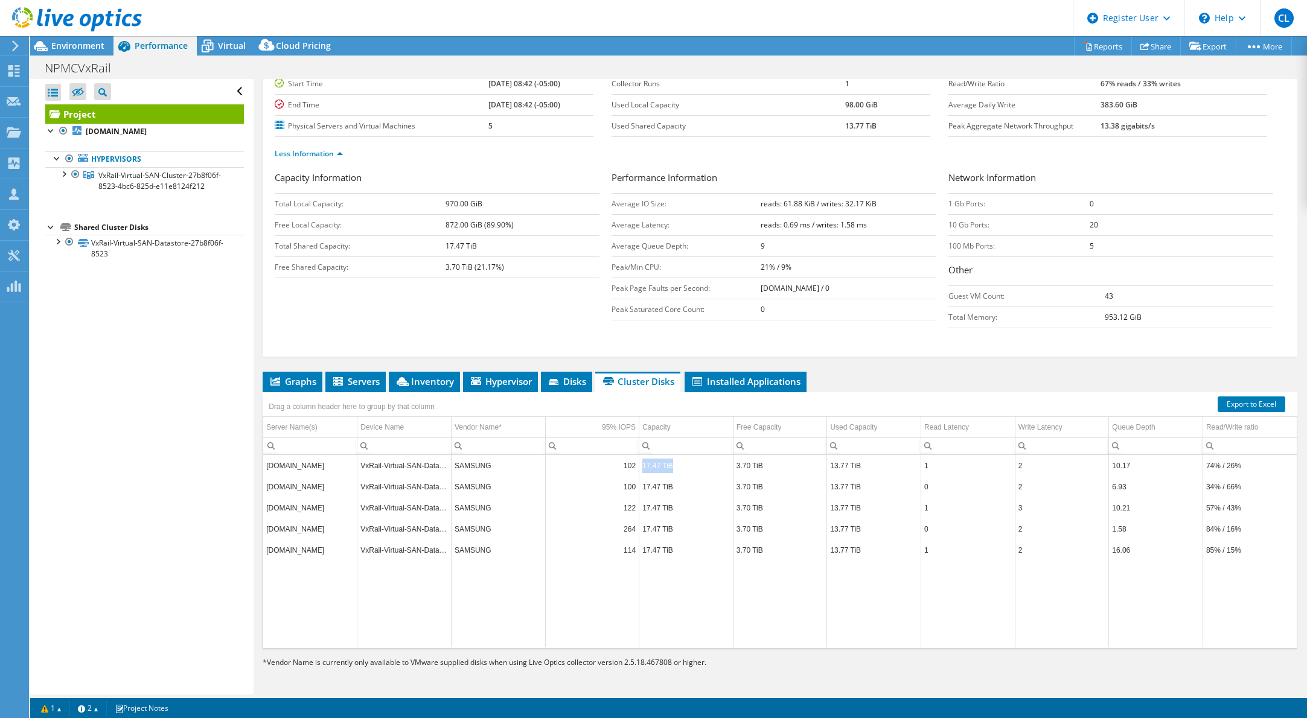
drag, startPoint x: 681, startPoint y: 469, endPoint x: 635, endPoint y: 467, distance: 45.9
click at [635, 467] on tr "npmcesxi-001.capella.corpad.net VxRail-Virtual-SAN-Datastore-27b8f06f-8523 SAMS…" at bounding box center [779, 465] width 1033 height 21
drag, startPoint x: 770, startPoint y: 468, endPoint x: 732, endPoint y: 474, distance: 38.6
click at [733, 474] on td "3.70 TiB" at bounding box center [780, 465] width 94 height 21
click at [687, 490] on td "17.47 TiB" at bounding box center [686, 486] width 94 height 21
